Goal: Task Accomplishment & Management: Manage account settings

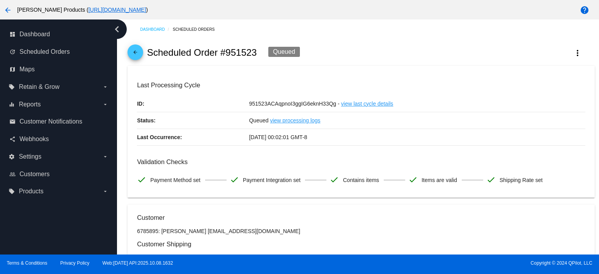
click at [137, 54] on mat-icon "arrow_back" at bounding box center [135, 54] width 9 height 9
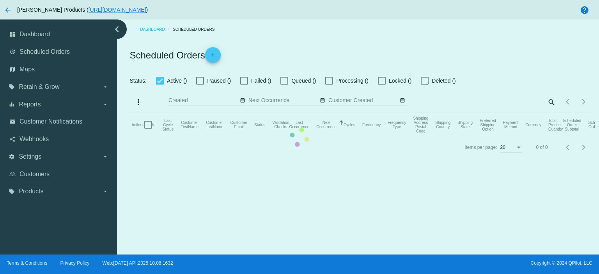
checkbox input "true"
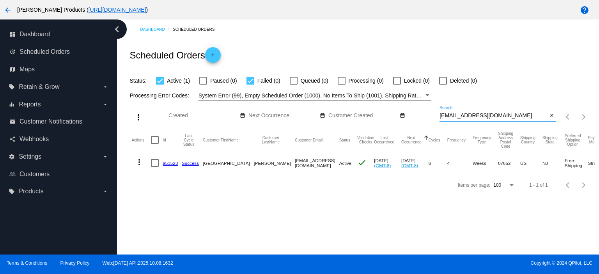
drag, startPoint x: 496, startPoint y: 117, endPoint x: 426, endPoint y: 117, distance: 69.8
click at [426, 117] on div "more_vert Oct Jan Feb Mar [DATE]" at bounding box center [361, 115] width 467 height 28
paste input "[PERSON_NAME]@hot"
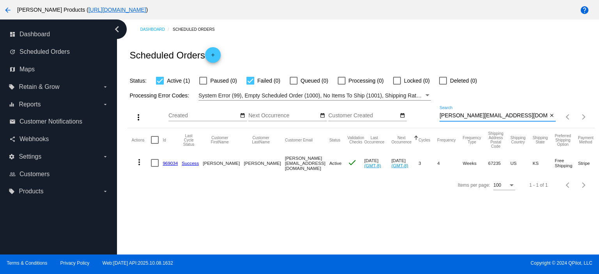
type input "[PERSON_NAME][EMAIL_ADDRESS][DOMAIN_NAME]"
click at [174, 163] on link "969034" at bounding box center [170, 163] width 15 height 5
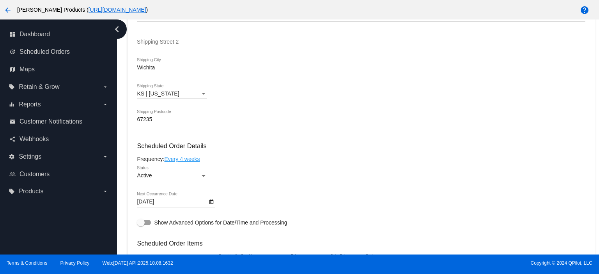
scroll to position [364, 0]
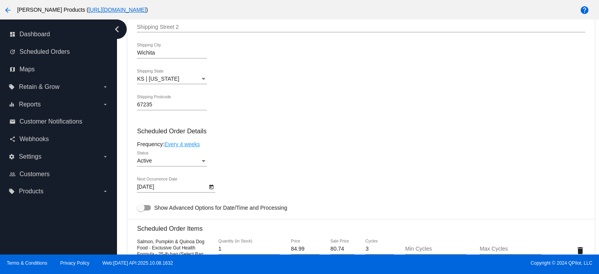
click at [183, 145] on link "Every 4 weeks" at bounding box center [182, 144] width 36 height 6
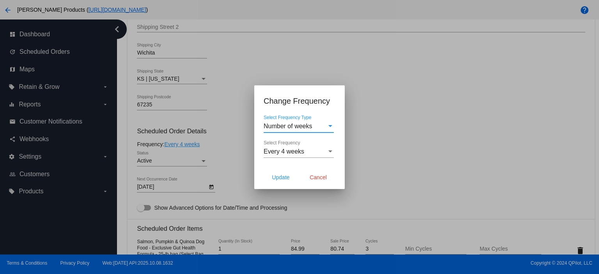
click at [282, 126] on span "Number of weeks" at bounding box center [288, 126] width 49 height 7
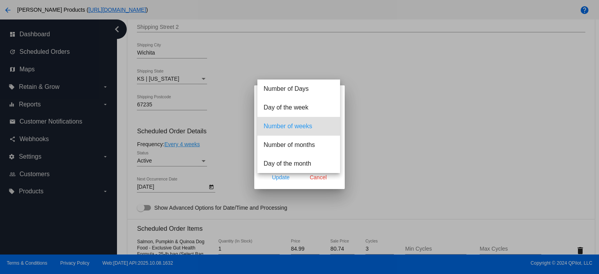
click at [295, 128] on span "Number of weeks" at bounding box center [299, 126] width 70 height 19
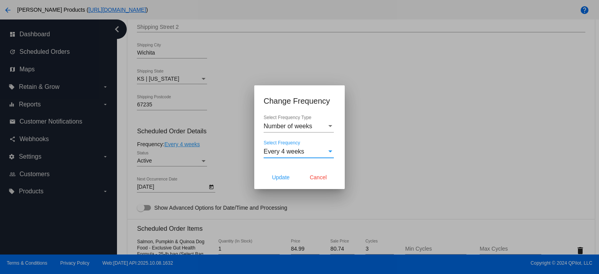
click at [285, 153] on span "Every 4 weeks" at bounding box center [284, 151] width 41 height 7
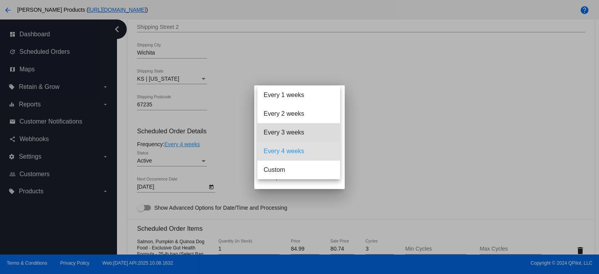
click at [289, 132] on span "Every 3 weeks" at bounding box center [299, 132] width 70 height 19
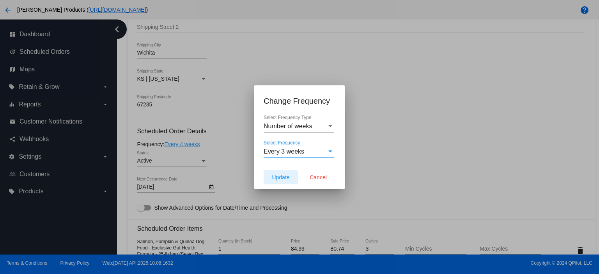
click at [280, 174] on span "Update" at bounding box center [281, 177] width 18 height 6
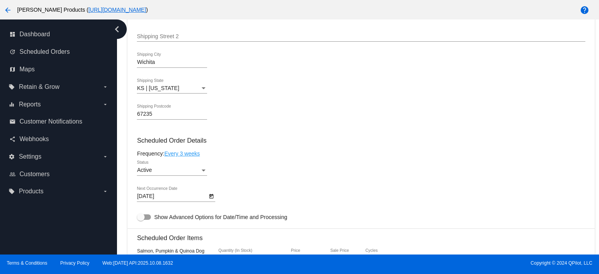
scroll to position [312, 0]
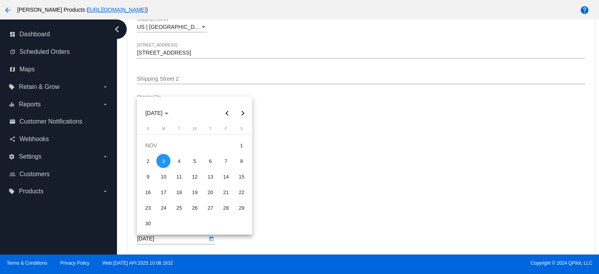
click at [161, 240] on body "arrow_back [PERSON_NAME] Products ( [URL][DOMAIN_NAME] ) help dashboard Dashboa…" at bounding box center [299, 137] width 599 height 274
click at [226, 110] on button "Previous month" at bounding box center [227, 113] width 16 height 16
click at [211, 176] on div "16" at bounding box center [210, 177] width 14 height 14
type input "[DATE]"
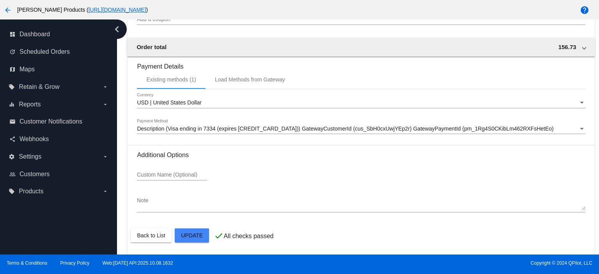
scroll to position [797, 0]
